Goal: Task Accomplishment & Management: Manage account settings

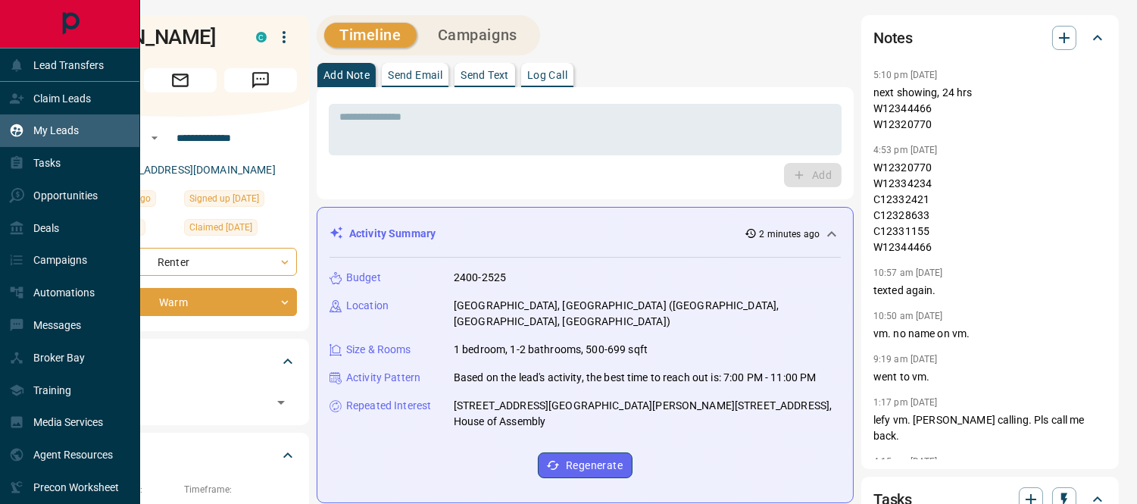
click at [35, 126] on p "My Leads" at bounding box center [55, 130] width 45 height 12
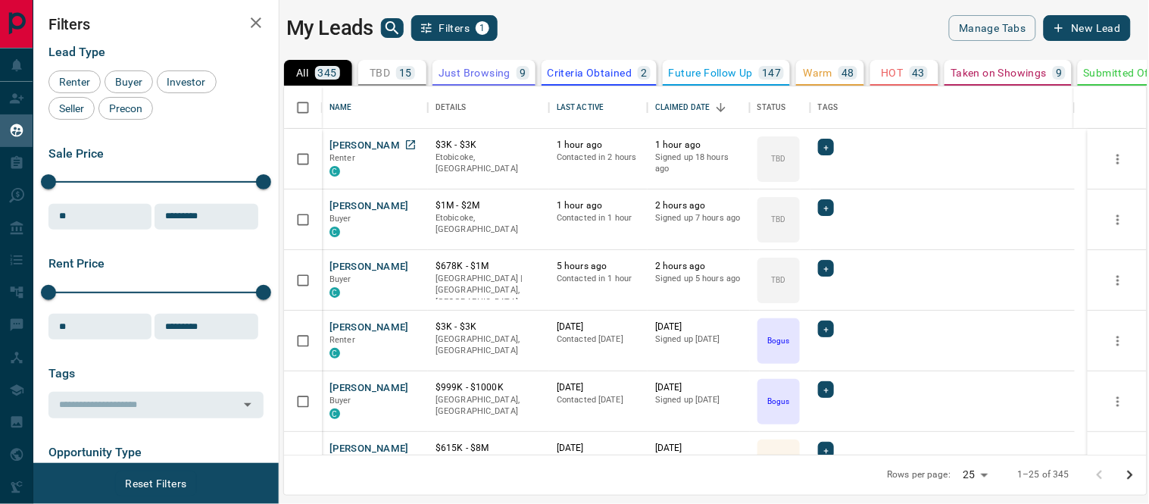
scroll to position [354, 850]
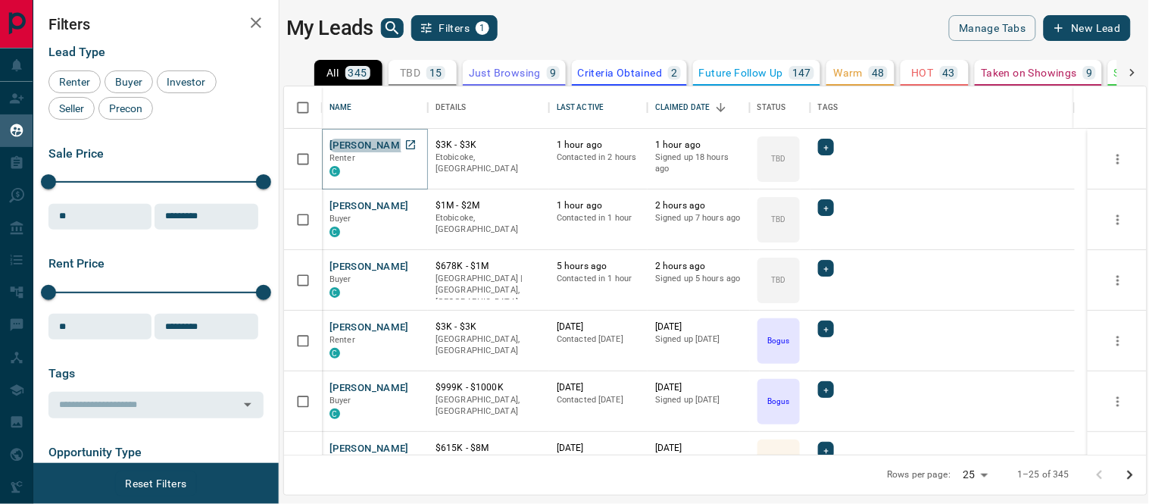
click at [371, 144] on button "[PERSON_NAME]" at bounding box center [369, 146] width 80 height 14
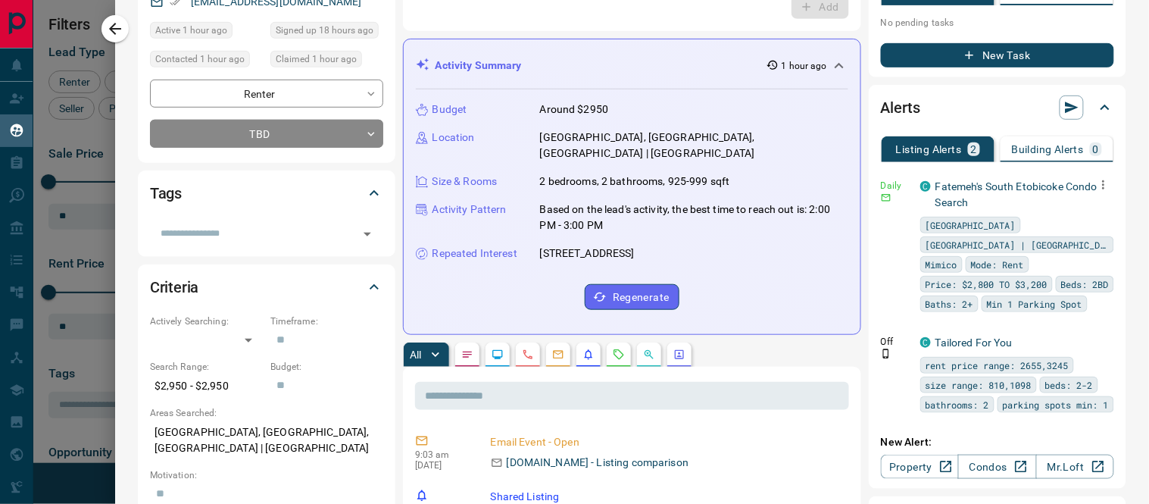
scroll to position [0, 0]
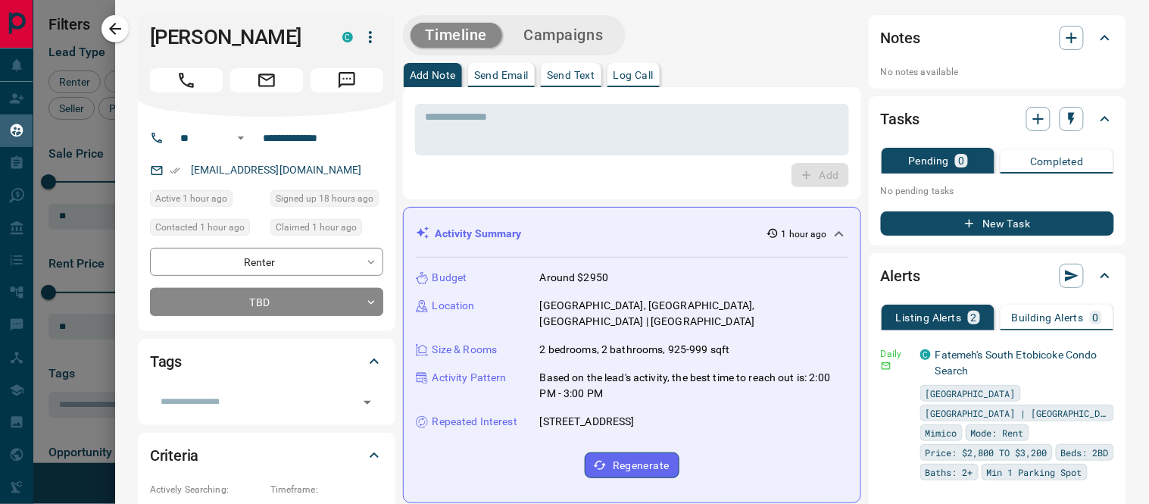
click at [657, 70] on button "Log Call" at bounding box center [633, 75] width 52 height 24
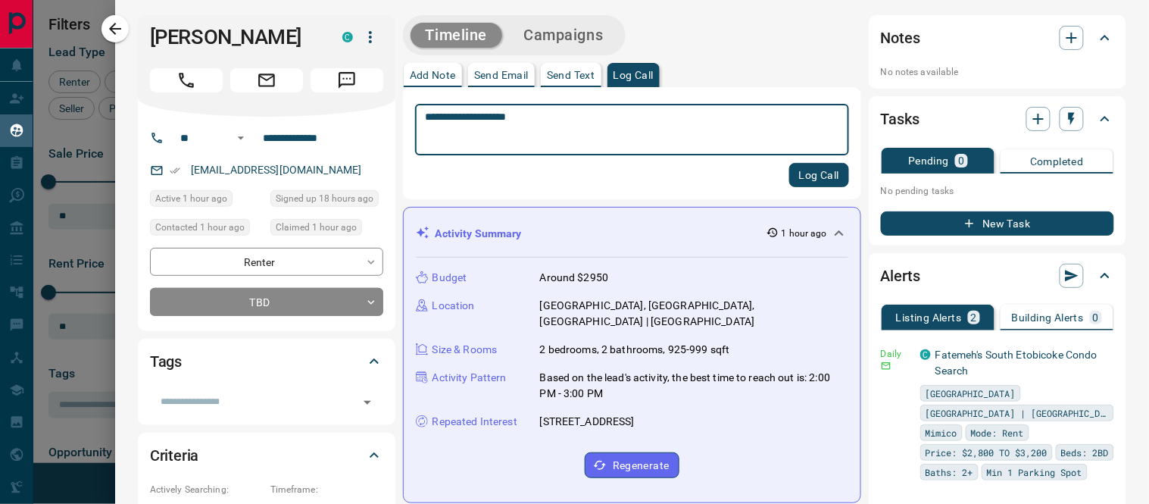
type textarea "**********"
click at [789, 176] on button "Log Call" at bounding box center [819, 175] width 60 height 24
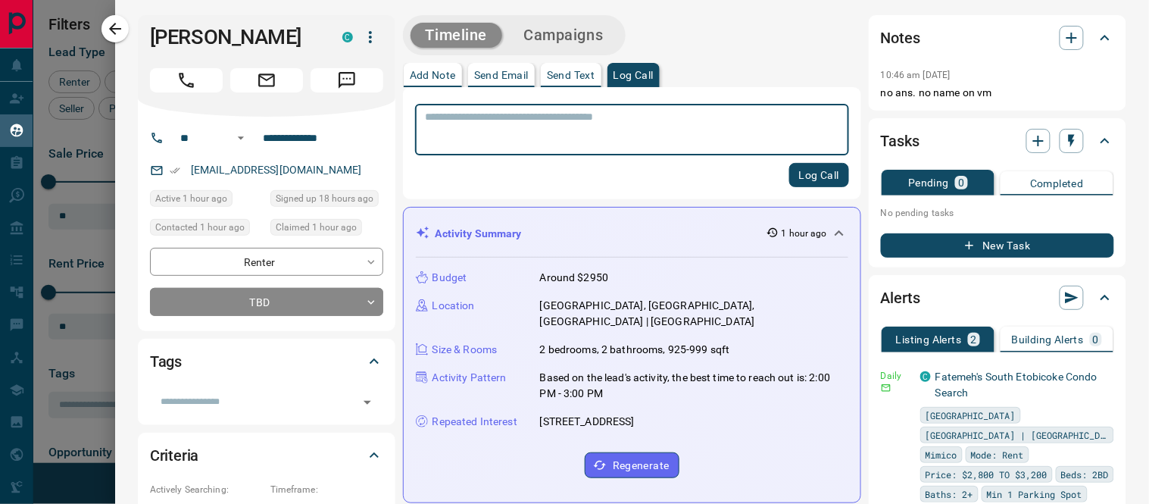
click at [982, 243] on button "New Task" at bounding box center [997, 245] width 233 height 24
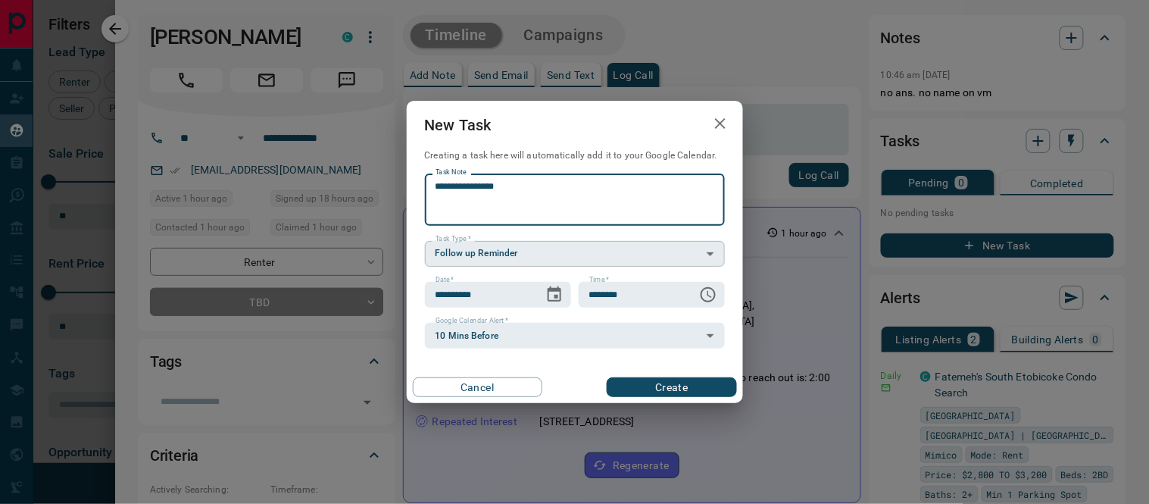
type textarea "**********"
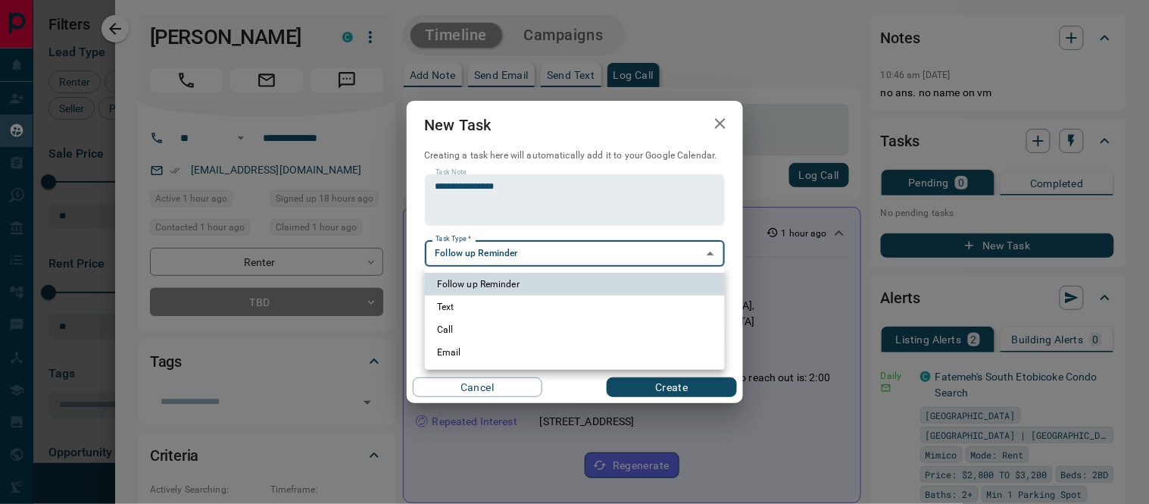
click at [593, 263] on body "Lead Transfers Claim Leads My Leads Tasks Opportunities Deals Campaigns Automat…" at bounding box center [574, 242] width 1149 height 485
click at [475, 327] on li "Call" at bounding box center [575, 329] width 300 height 23
type input "**********"
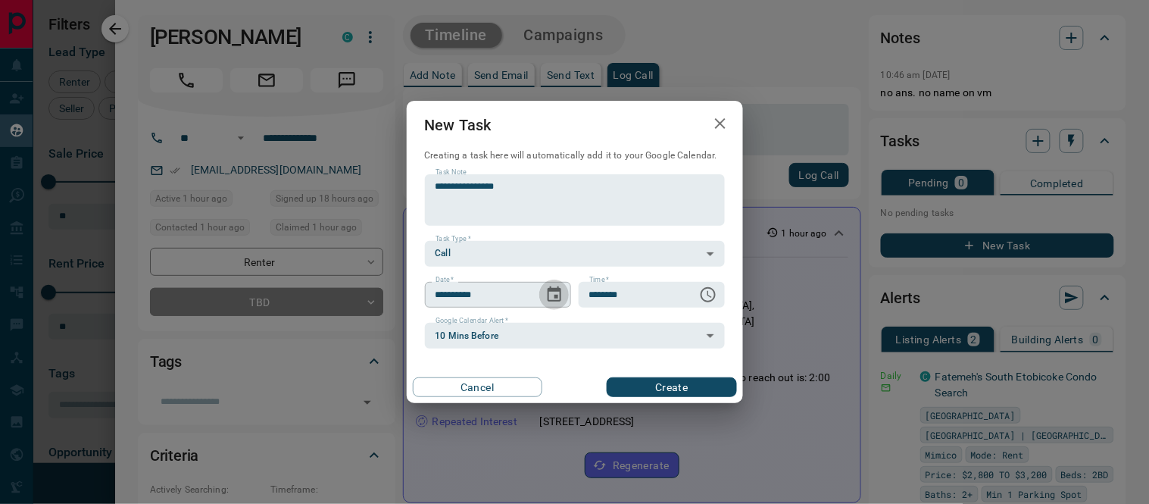
click at [562, 299] on icon "Choose date, selected date is Aug 17, 2025" at bounding box center [554, 294] width 18 height 18
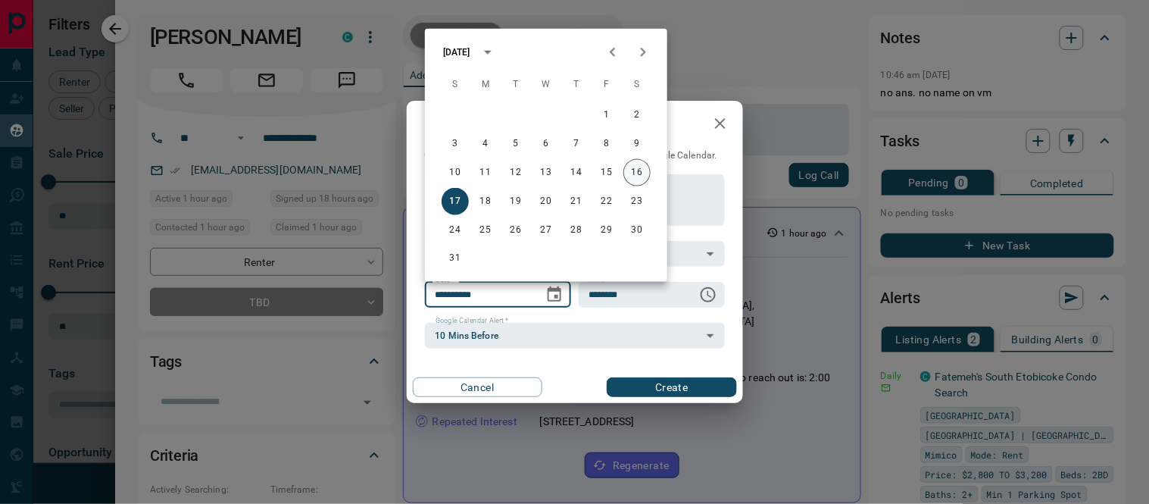
click at [641, 174] on button "16" at bounding box center [636, 172] width 27 height 27
type input "**********"
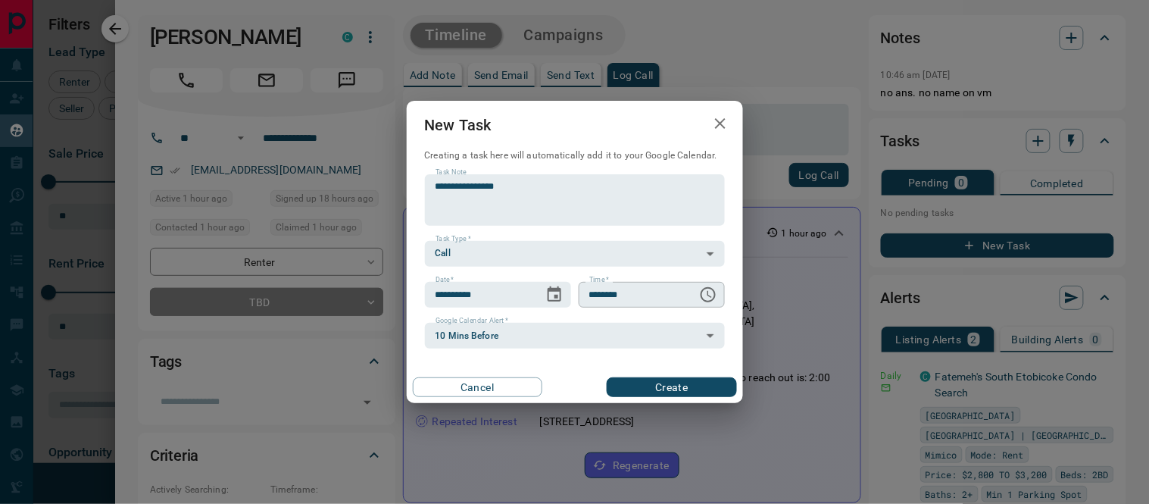
click at [706, 297] on icon "Choose time, selected time is 6:00 AM" at bounding box center [708, 294] width 18 height 18
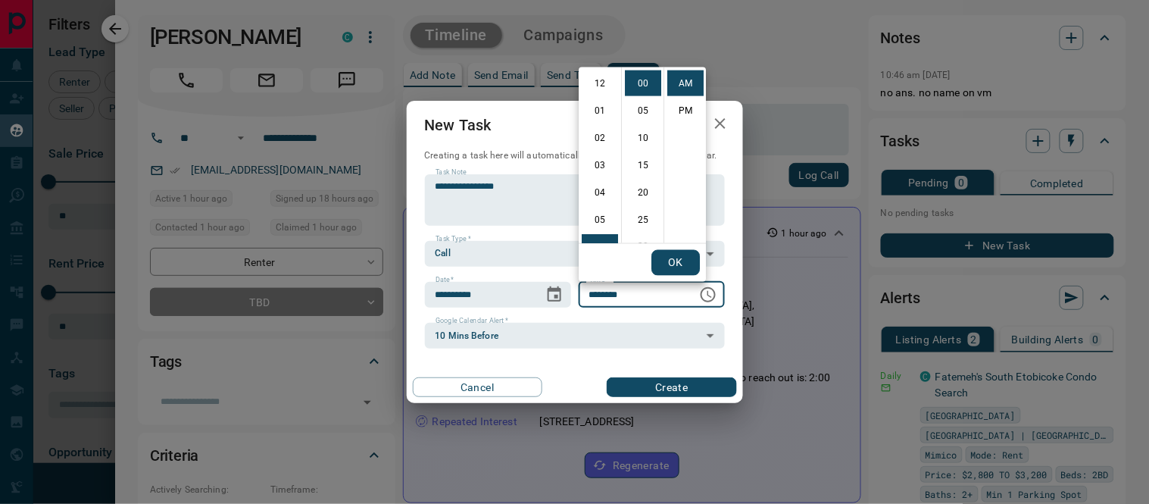
click at [598, 163] on li "03" at bounding box center [600, 165] width 36 height 26
click at [678, 104] on li "PM" at bounding box center [685, 111] width 36 height 26
type input "********"
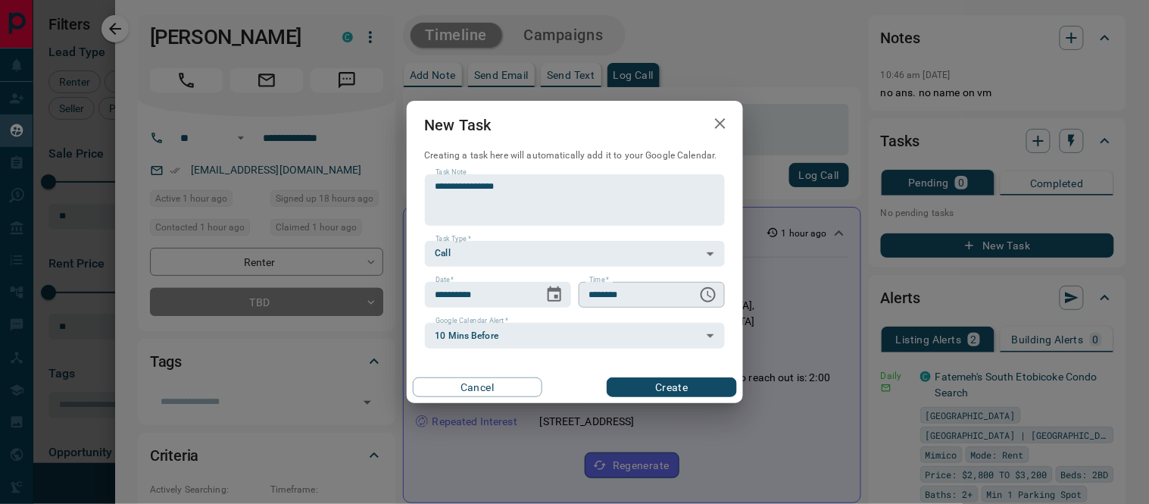
scroll to position [0, 0]
click at [666, 384] on button "Create" at bounding box center [671, 387] width 129 height 20
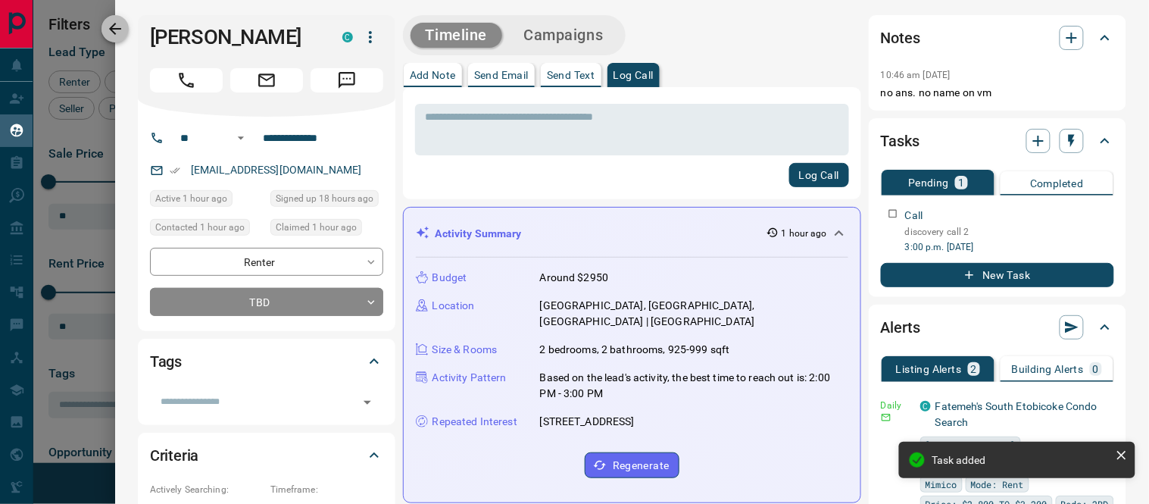
click at [109, 31] on icon "button" at bounding box center [115, 29] width 18 height 18
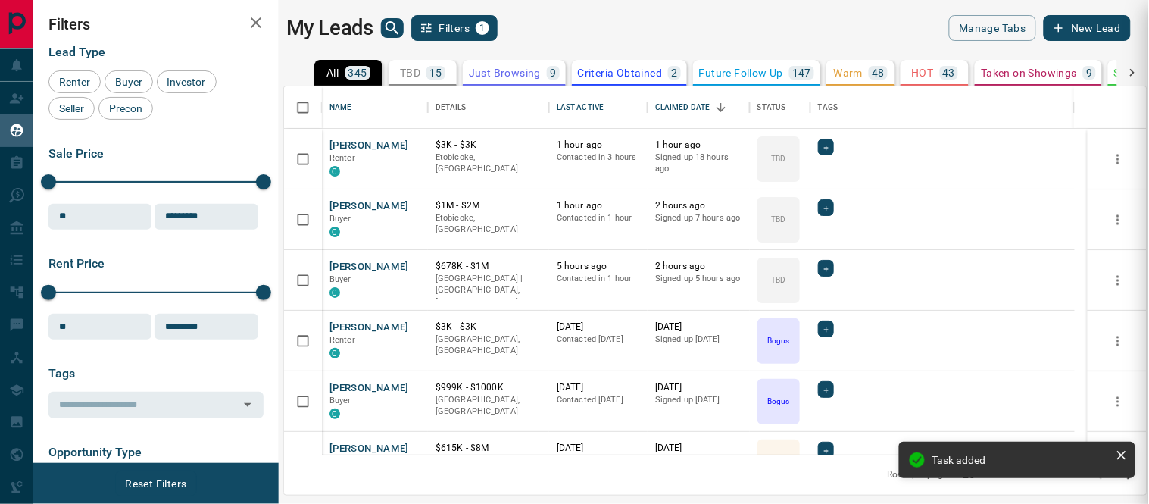
click at [341, 201] on div at bounding box center [574, 252] width 1149 height 504
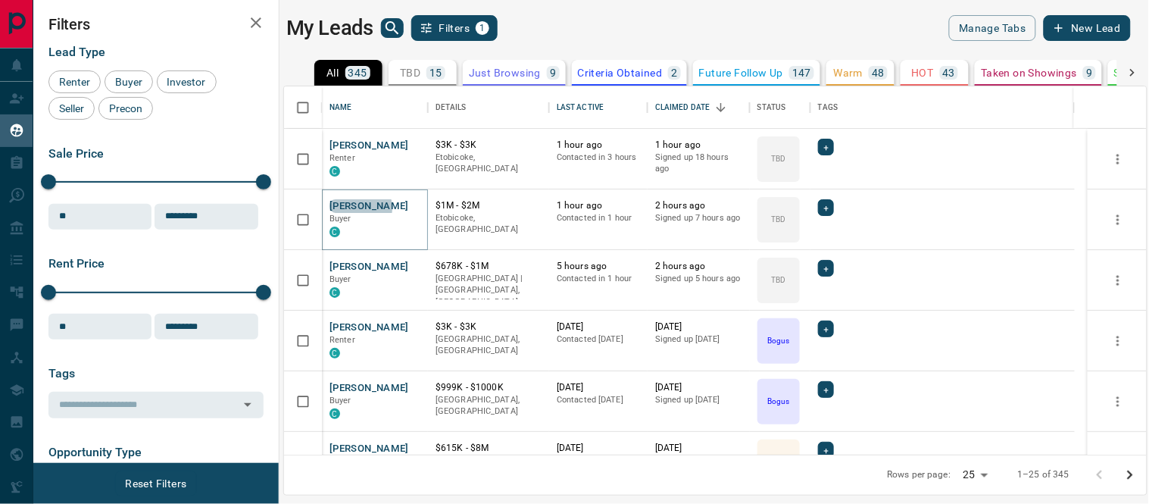
click at [354, 207] on button "[PERSON_NAME]" at bounding box center [369, 206] width 80 height 14
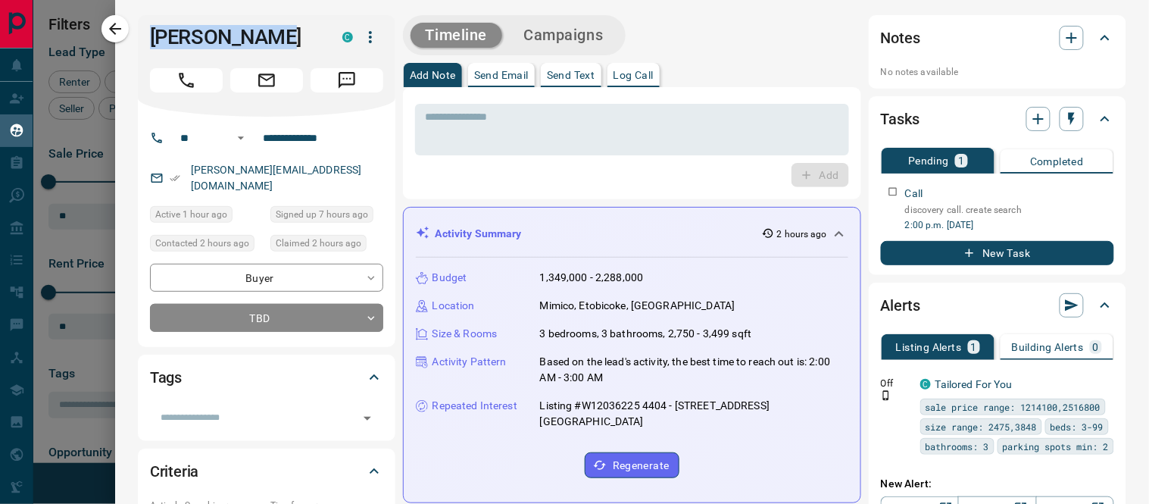
drag, startPoint x: 273, startPoint y: 35, endPoint x: 134, endPoint y: 39, distance: 139.4
drag, startPoint x: 336, startPoint y: 169, endPoint x: 182, endPoint y: 164, distance: 154.5
click at [182, 164] on div "[PERSON_NAME][EMAIL_ADDRESS][DOMAIN_NAME]" at bounding box center [266, 178] width 233 height 41
click at [546, 178] on div "Add" at bounding box center [632, 175] width 434 height 24
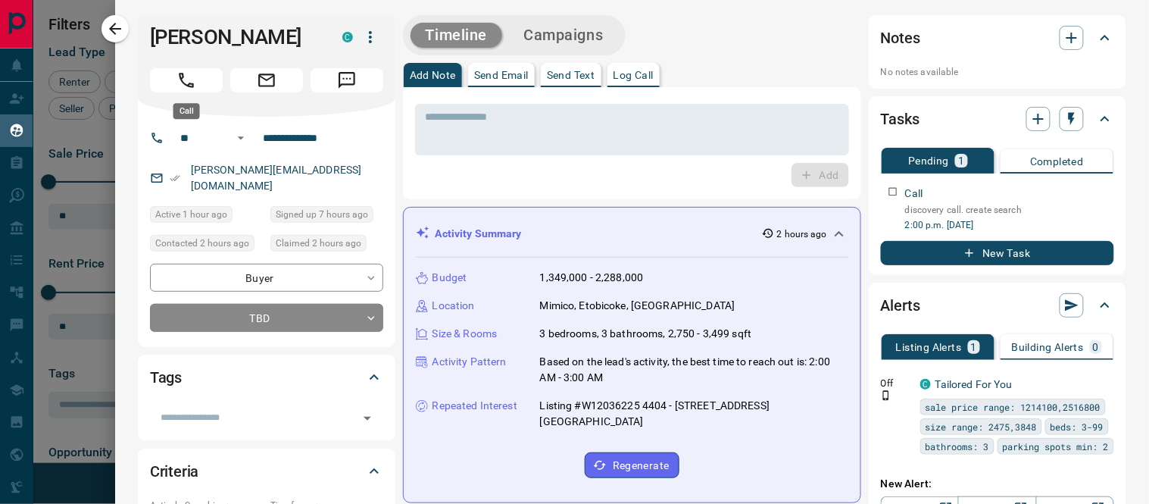
click at [192, 83] on icon "Call" at bounding box center [186, 80] width 15 height 15
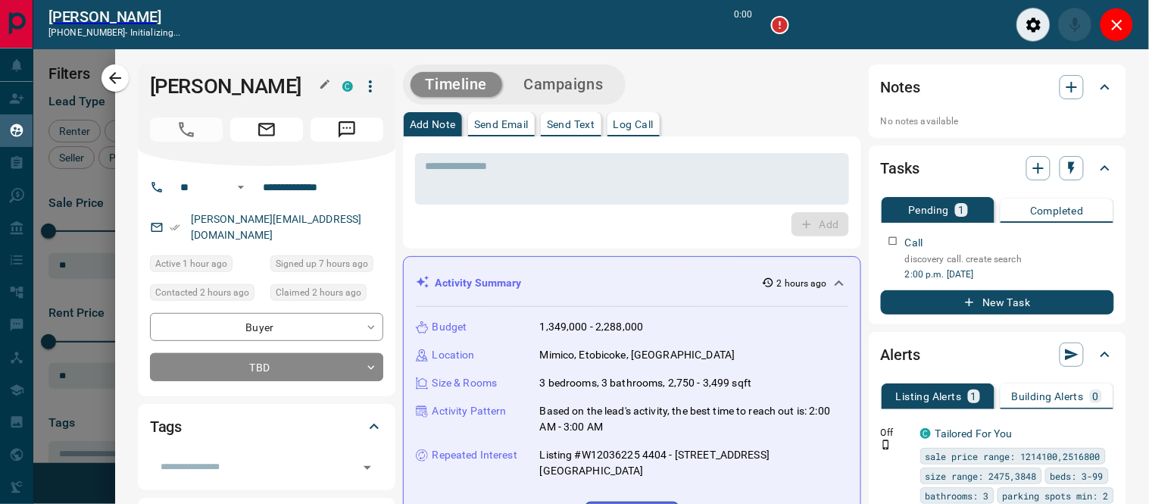
scroll to position [13, 13]
type input "*******"
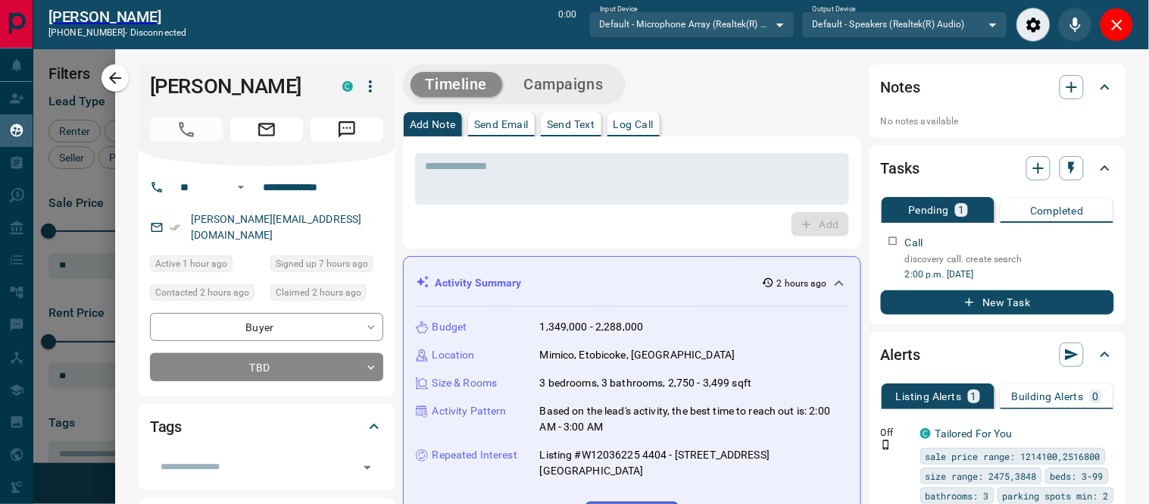
click at [626, 133] on button "Log Call" at bounding box center [633, 124] width 52 height 24
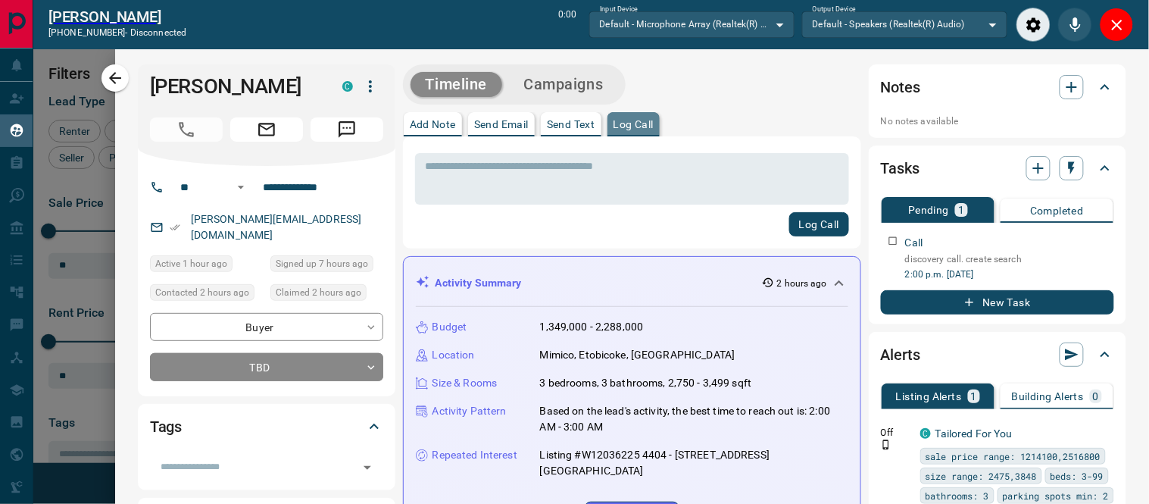
click at [630, 123] on p "Log Call" at bounding box center [633, 124] width 40 height 11
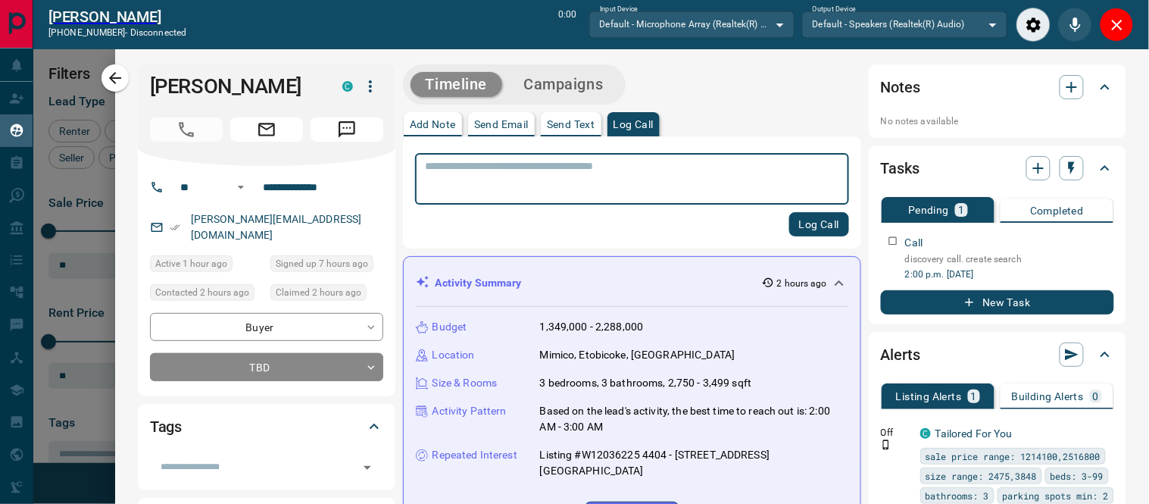
click at [606, 162] on textarea at bounding box center [632, 179] width 413 height 39
type textarea "**********"
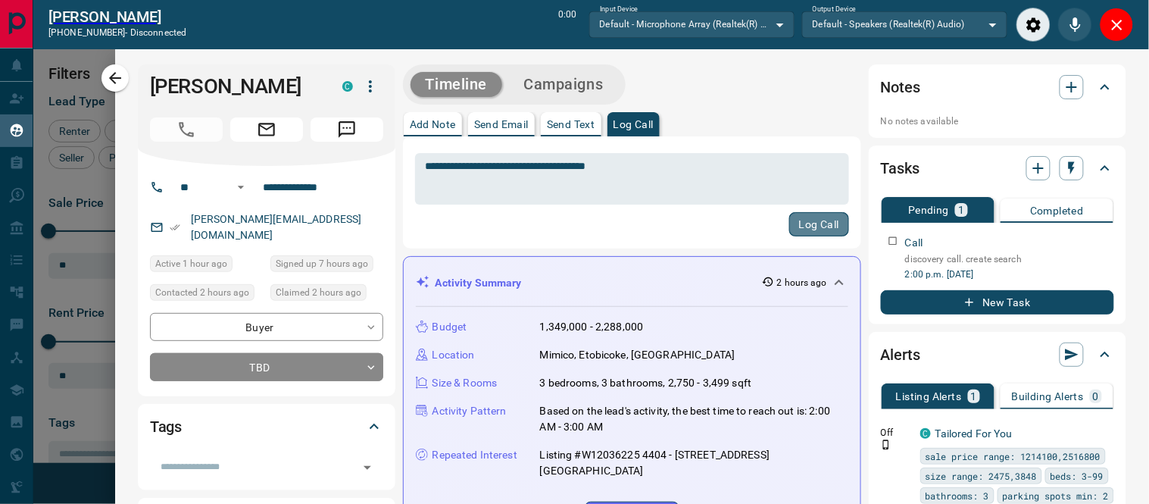
click at [789, 221] on button "Log Call" at bounding box center [819, 224] width 60 height 24
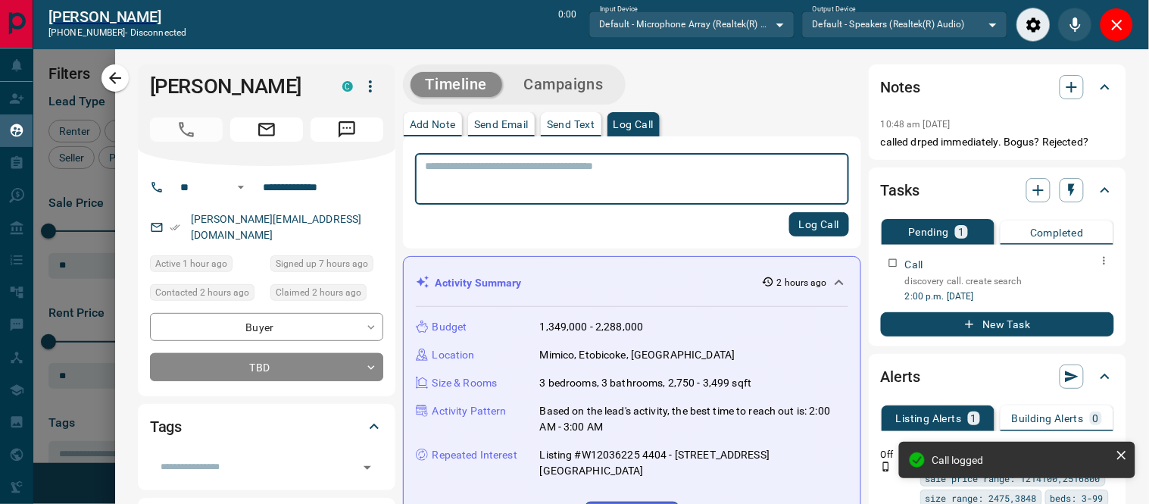
click at [1098, 260] on icon "button" at bounding box center [1104, 260] width 12 height 12
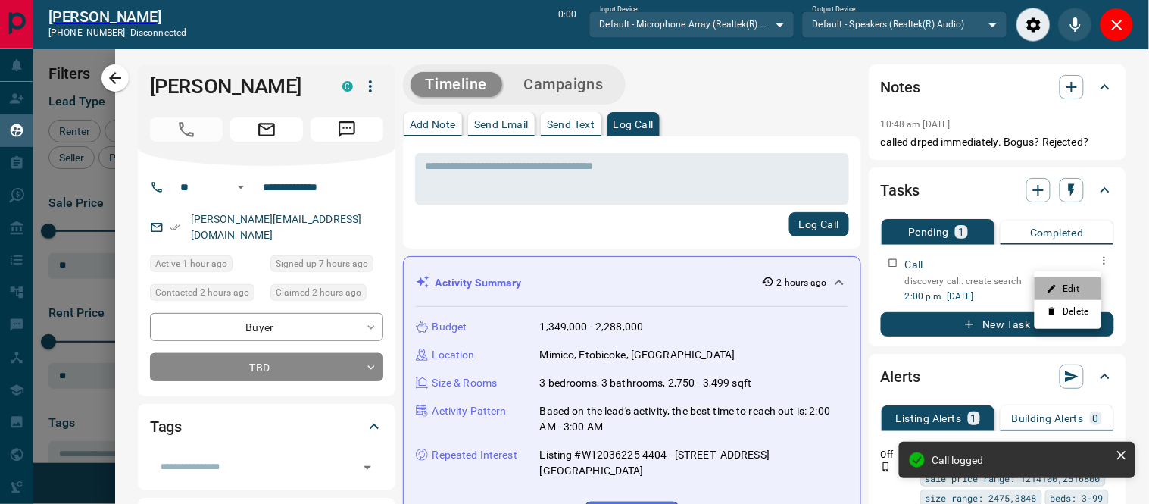
click at [1078, 285] on li "Edit" at bounding box center [1067, 288] width 67 height 23
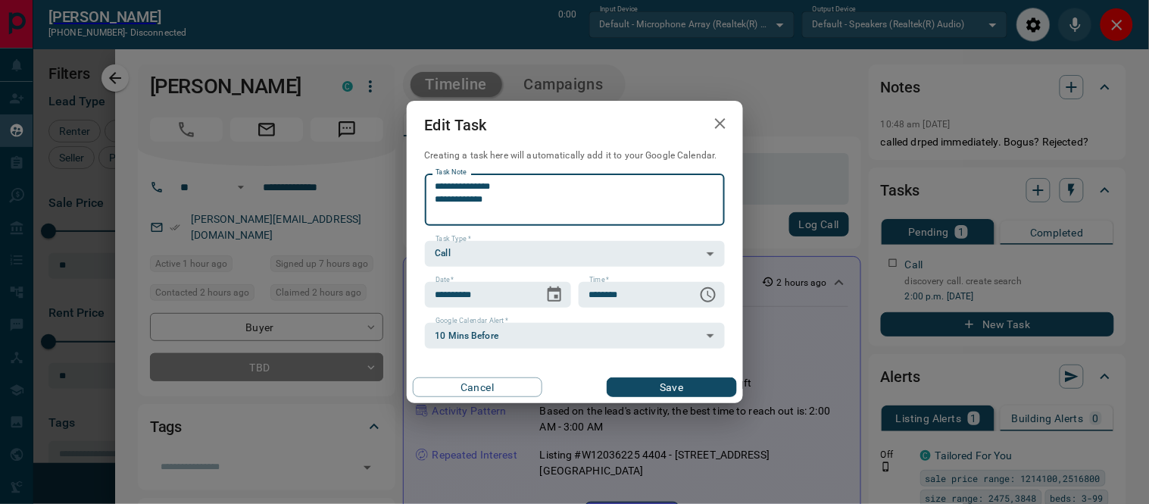
click at [521, 180] on textarea "**********" at bounding box center [574, 199] width 279 height 39
type textarea "**********"
click at [625, 384] on button "Save" at bounding box center [671, 387] width 129 height 20
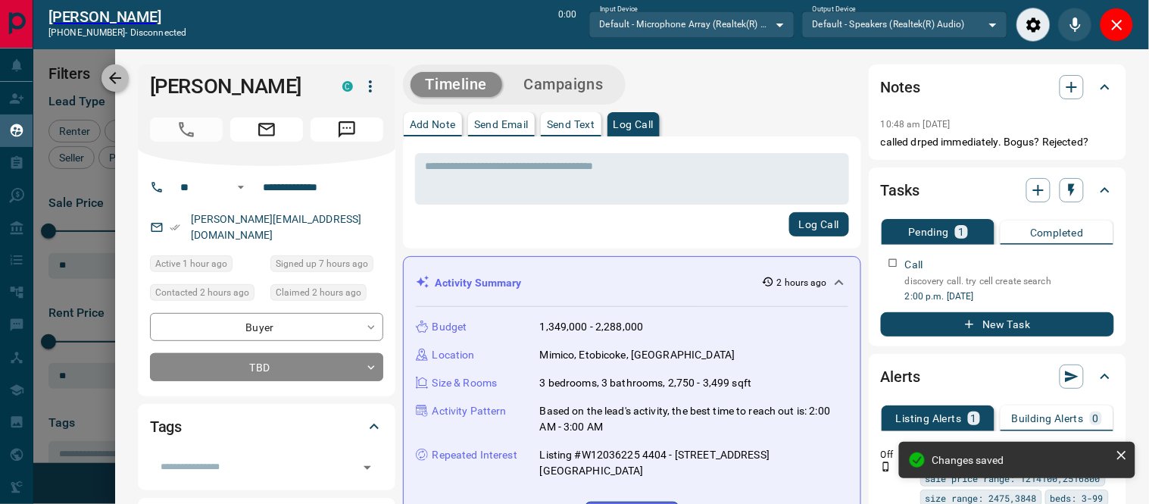
click at [114, 77] on icon "button" at bounding box center [115, 78] width 12 height 12
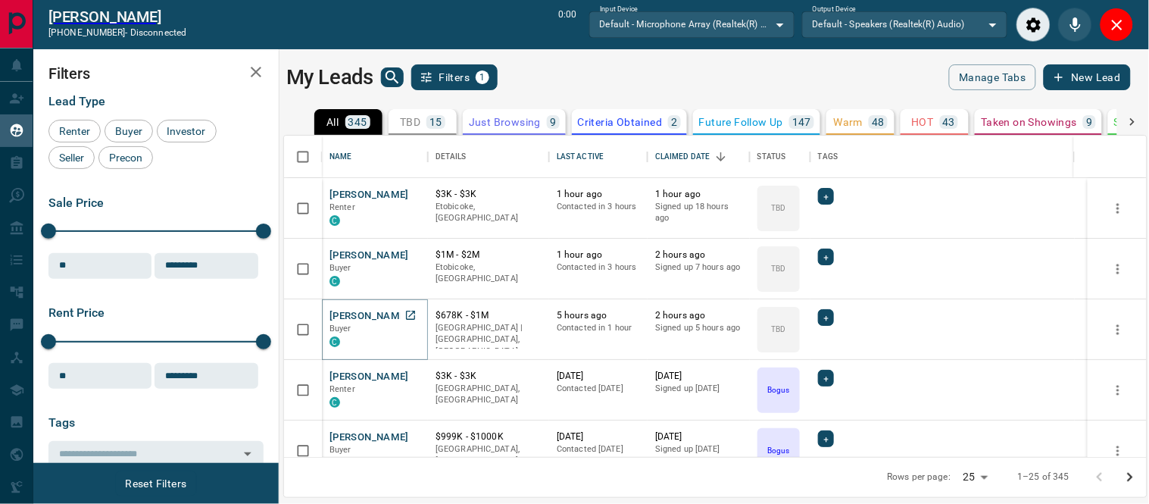
click at [342, 315] on button "[PERSON_NAME]" at bounding box center [369, 316] width 80 height 14
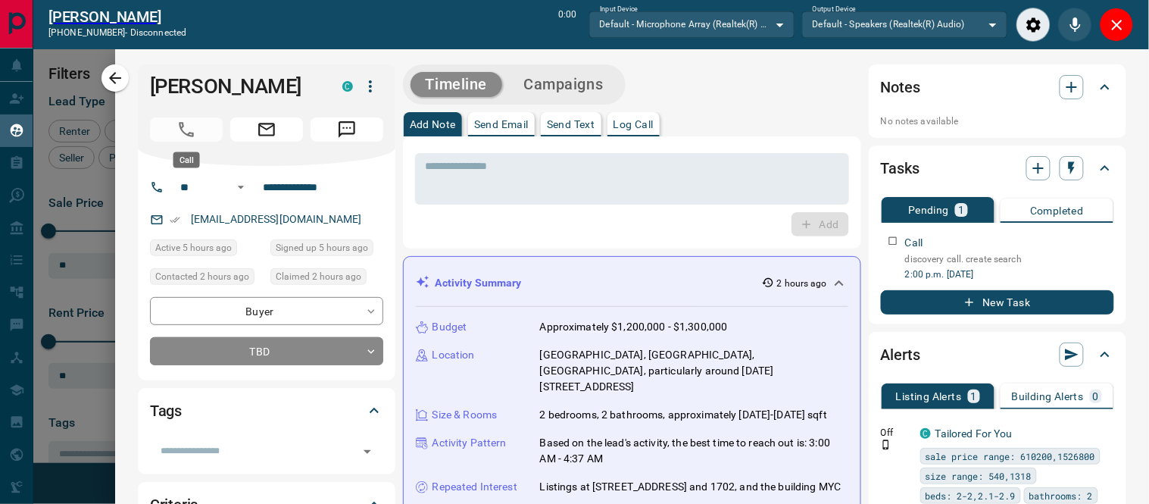
click at [192, 138] on span "Call" at bounding box center [186, 129] width 73 height 24
click at [1116, 27] on icon "Close" at bounding box center [1117, 25] width 18 height 18
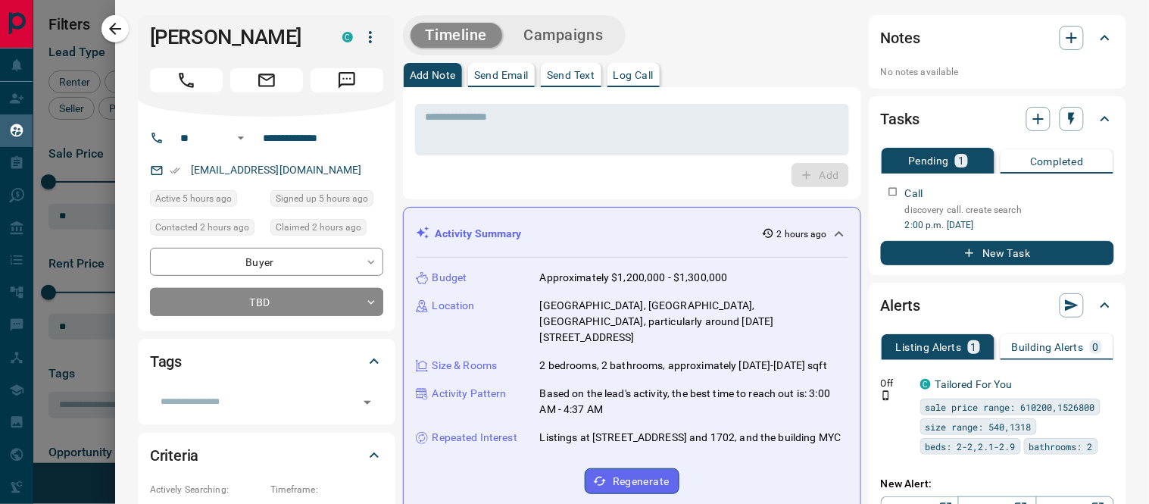
scroll to position [354, 850]
